Goal: Information Seeking & Learning: Compare options

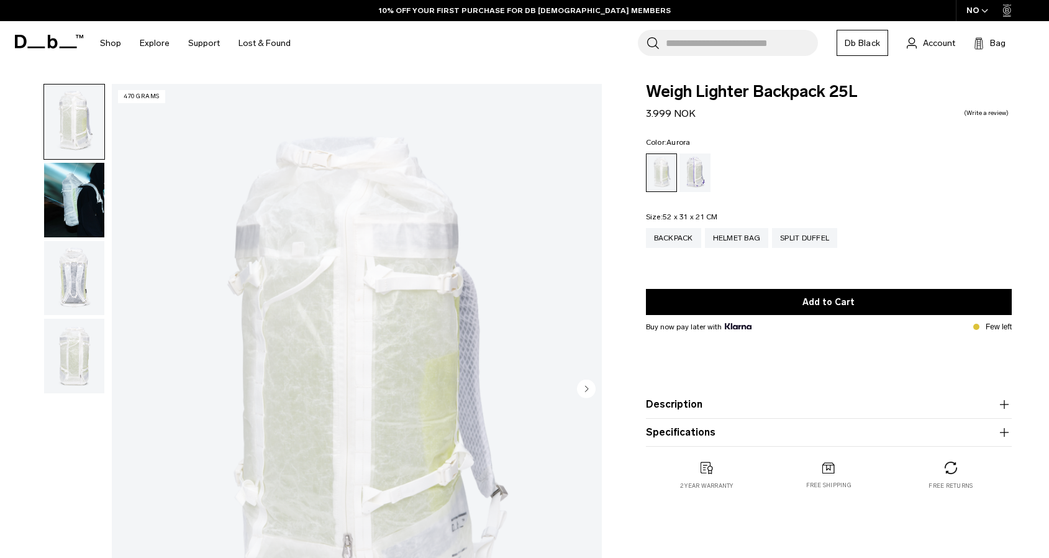
click at [696, 181] on div "Aurora" at bounding box center [696, 172] width 32 height 39
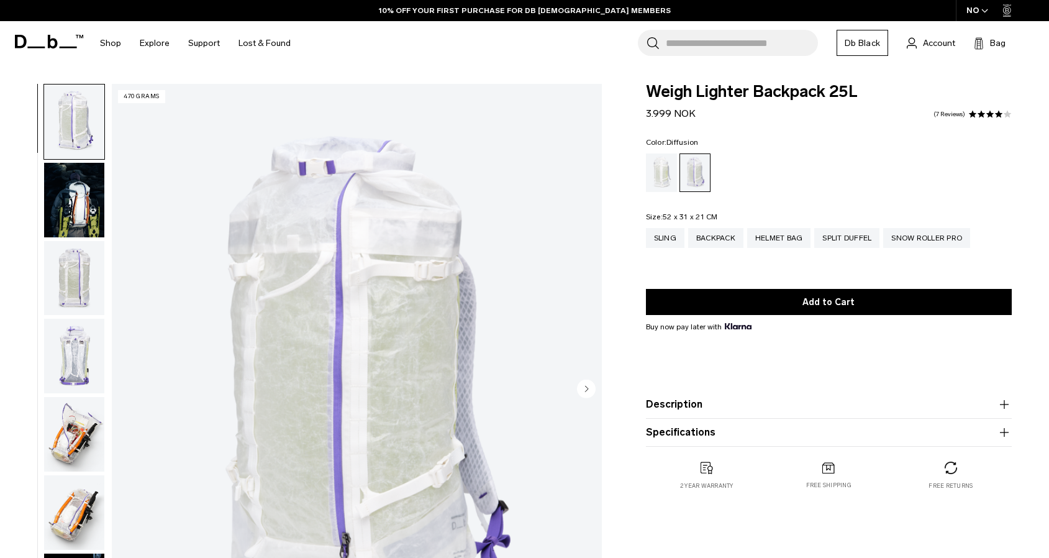
click at [660, 176] on div "Diffusion" at bounding box center [662, 172] width 32 height 39
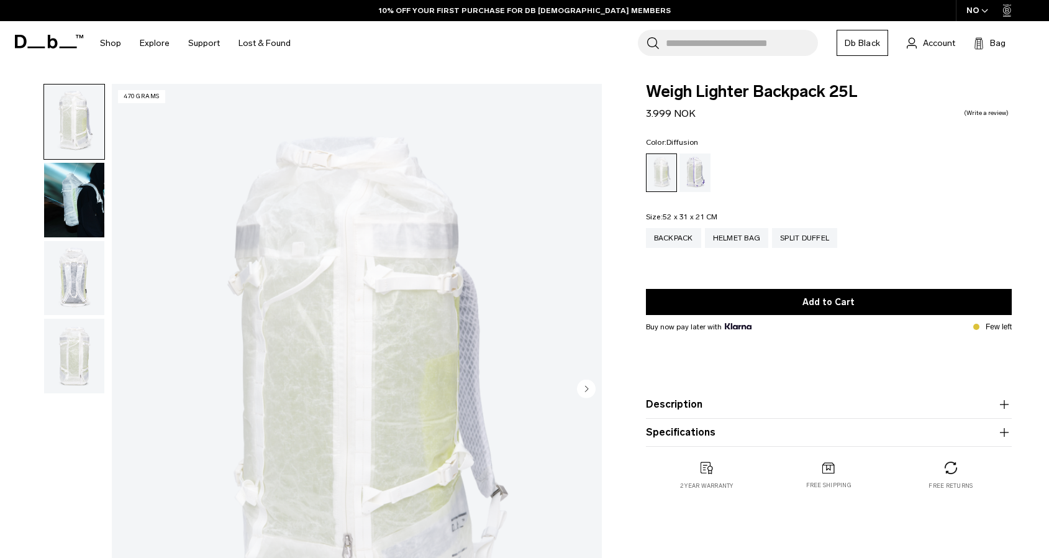
click at [62, 278] on img "button" at bounding box center [74, 278] width 60 height 75
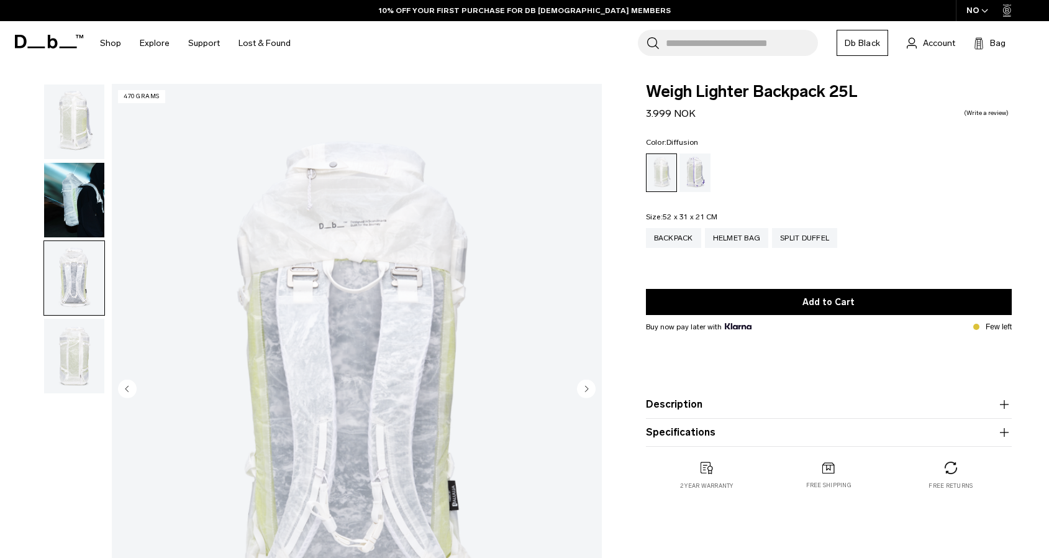
click at [60, 345] on img "button" at bounding box center [74, 356] width 60 height 75
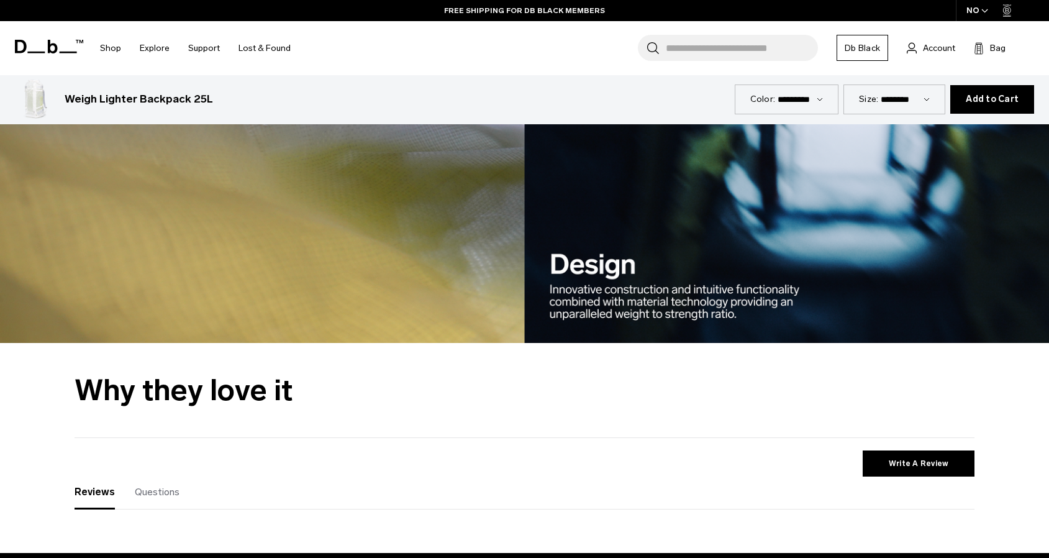
scroll to position [2049, 0]
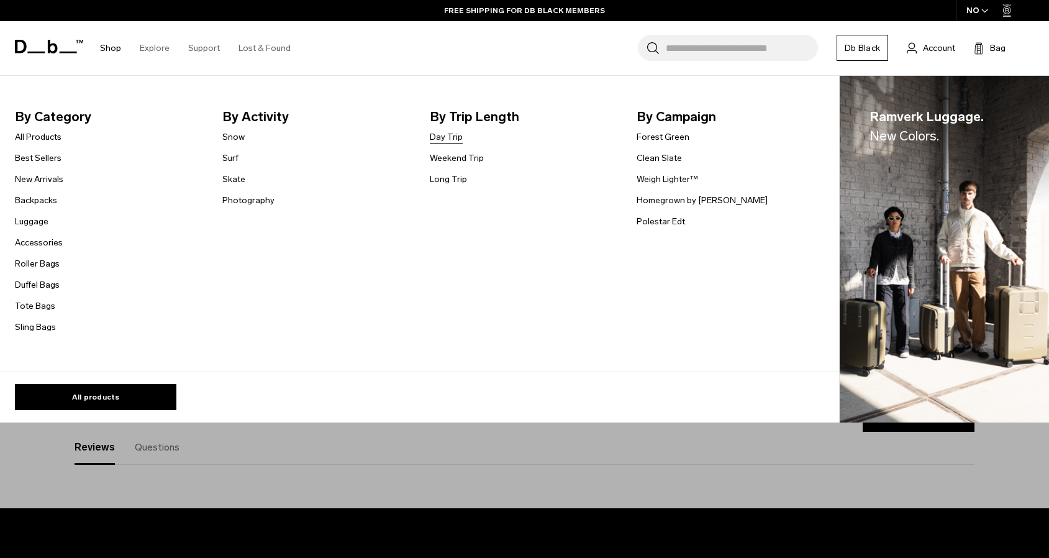
click at [446, 137] on link "Day Trip" at bounding box center [446, 136] width 33 height 13
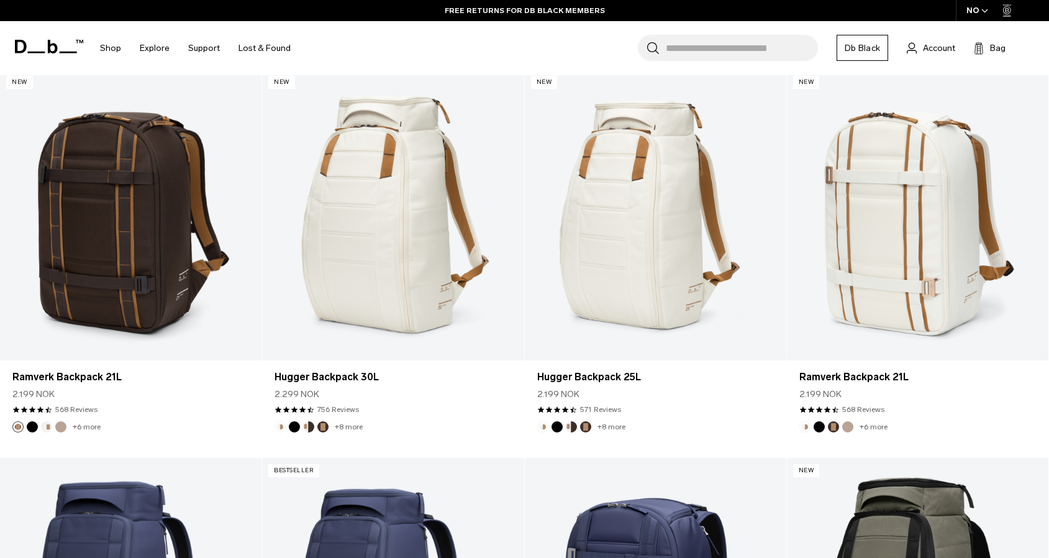
scroll to position [1094, 0]
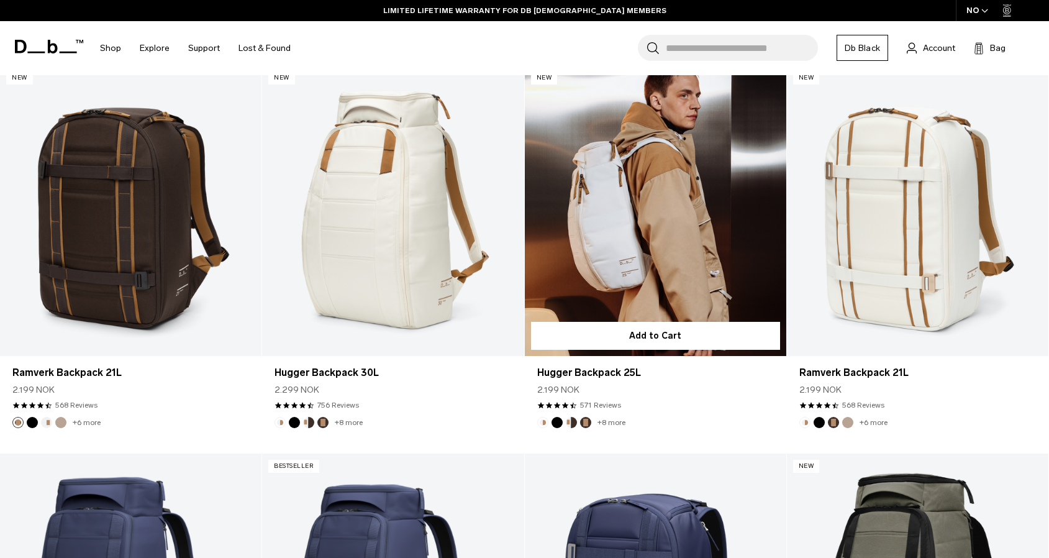
click at [568, 424] on button "Cappuccino" at bounding box center [571, 422] width 11 height 11
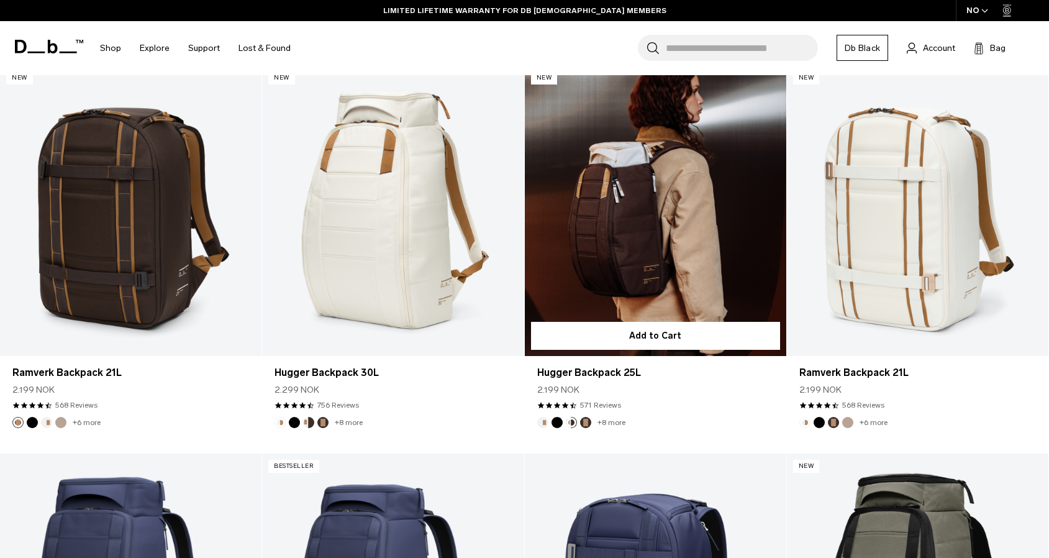
click at [586, 424] on button "Espresso" at bounding box center [585, 422] width 11 height 11
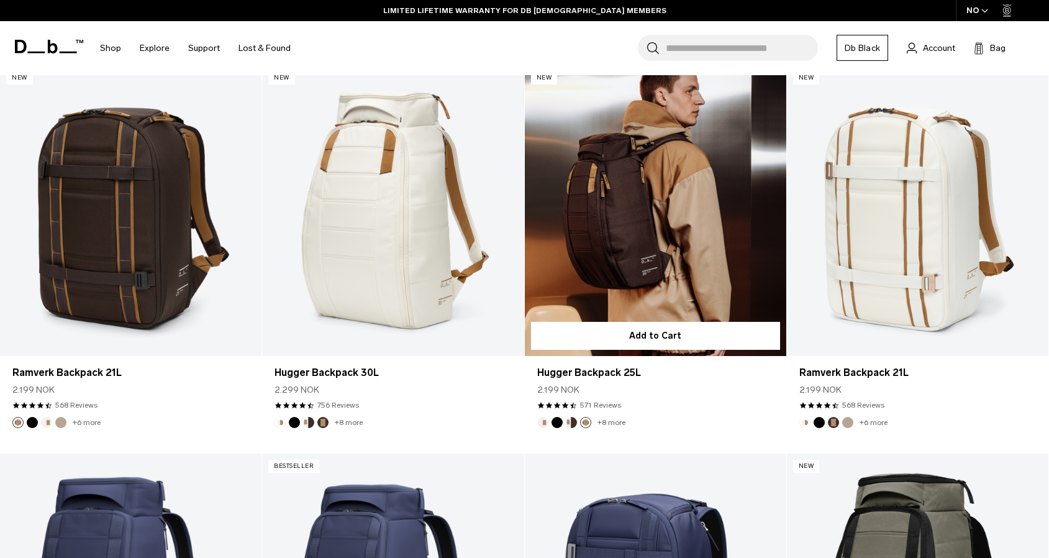
click at [606, 423] on link "+8 more" at bounding box center [612, 422] width 28 height 9
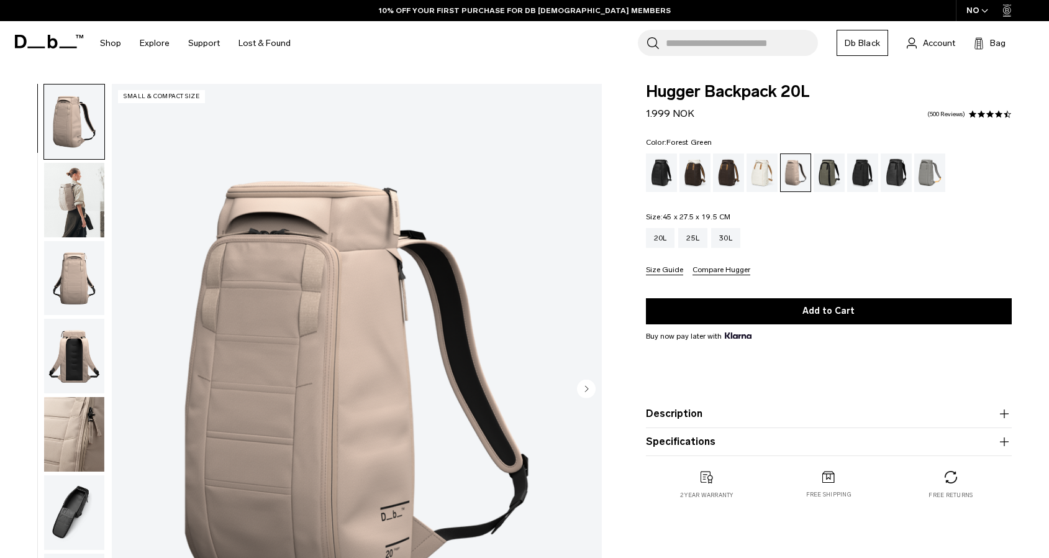
click at [823, 174] on div "Forest Green" at bounding box center [830, 172] width 32 height 39
